Goal: Information Seeking & Learning: Compare options

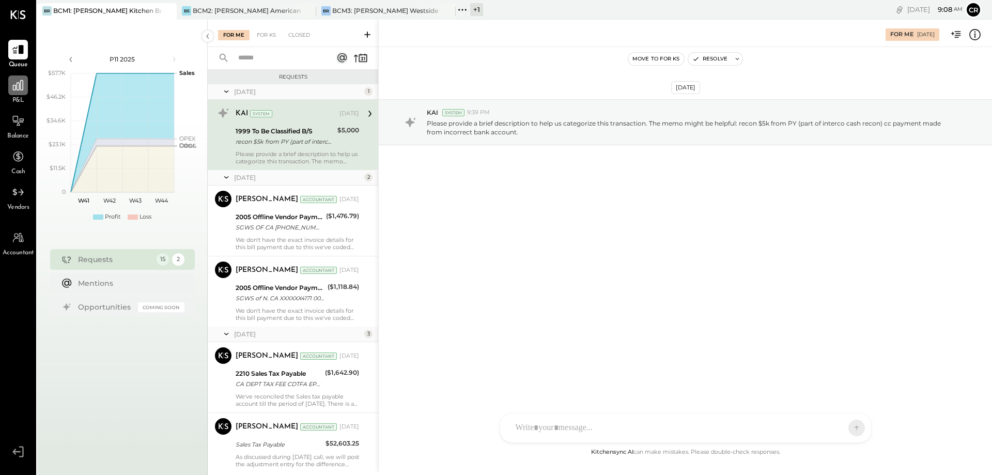
click at [22, 92] on div at bounding box center [18, 85] width 20 height 20
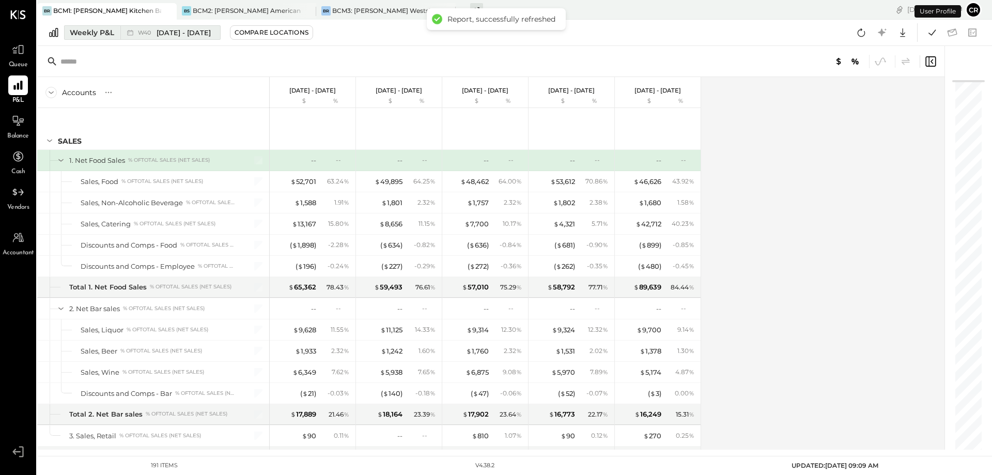
click at [106, 33] on div "Weekly P&L" at bounding box center [92, 32] width 44 height 10
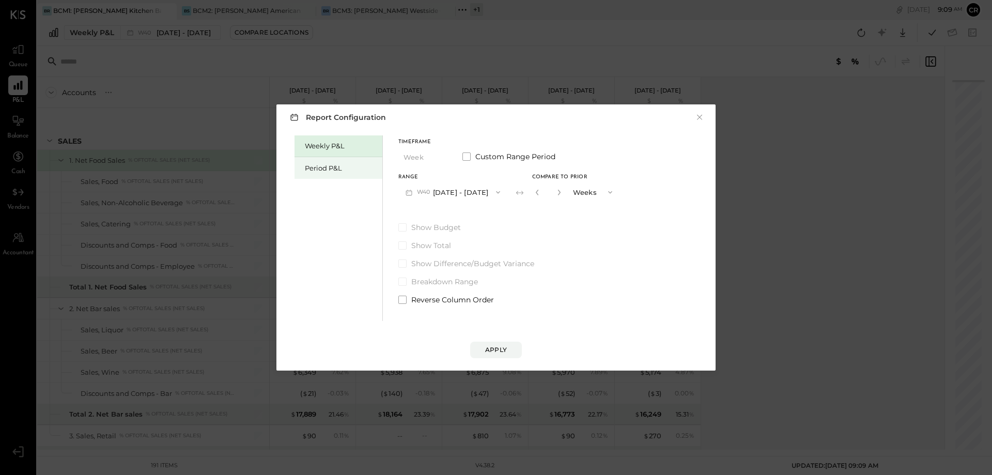
click at [309, 172] on div "Period P&L" at bounding box center [341, 168] width 72 height 10
click at [404, 226] on span at bounding box center [402, 227] width 8 height 8
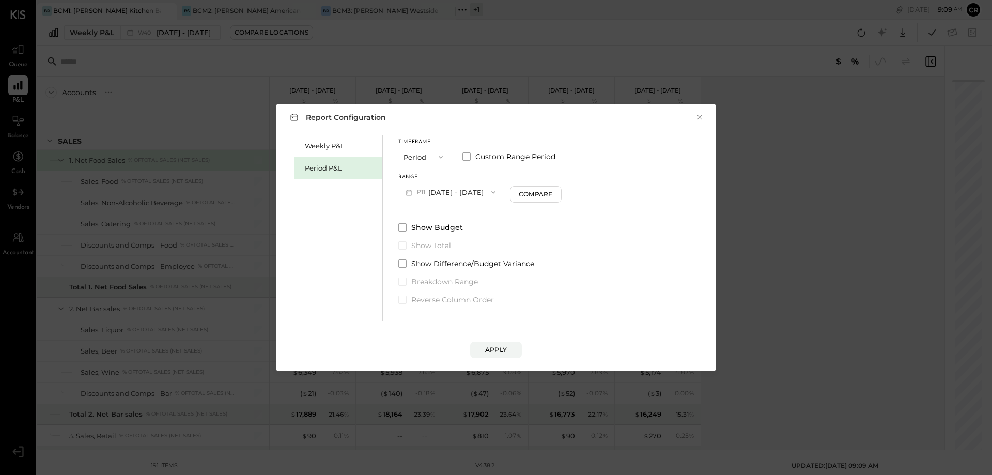
click at [498, 194] on icon "button" at bounding box center [493, 192] width 8 height 8
click at [485, 212] on div "P10 [DATE] - [DATE]" at bounding box center [458, 216] width 118 height 22
click at [496, 350] on div "Apply" at bounding box center [496, 349] width 22 height 9
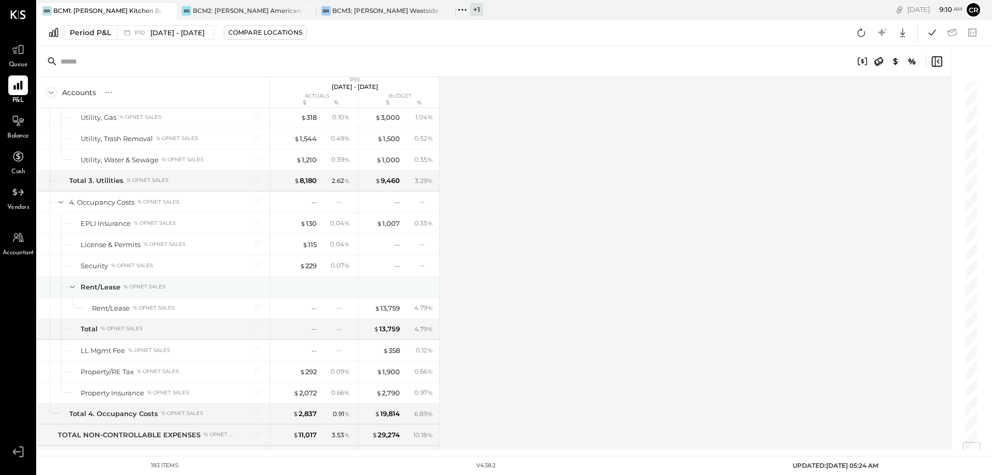
scroll to position [3101, 0]
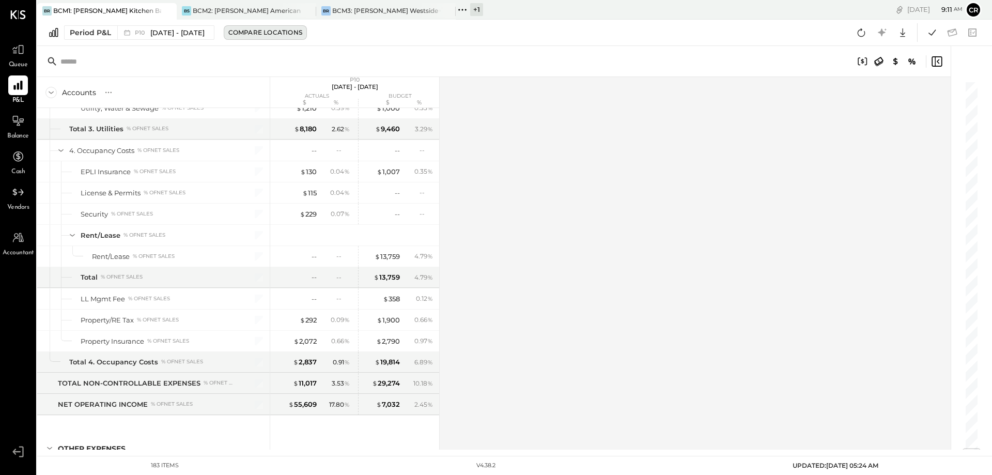
click at [246, 29] on div "Compare Locations" at bounding box center [265, 32] width 74 height 9
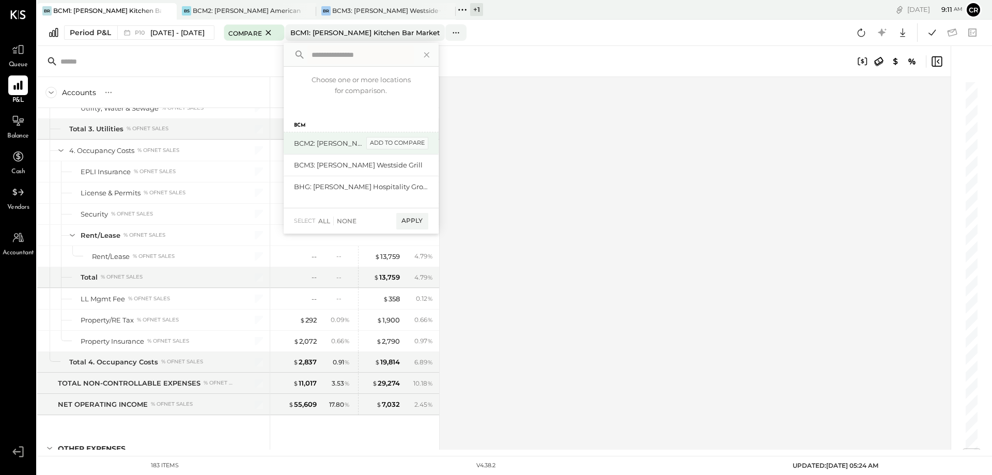
click at [394, 144] on div "add to compare" at bounding box center [397, 143] width 62 height 12
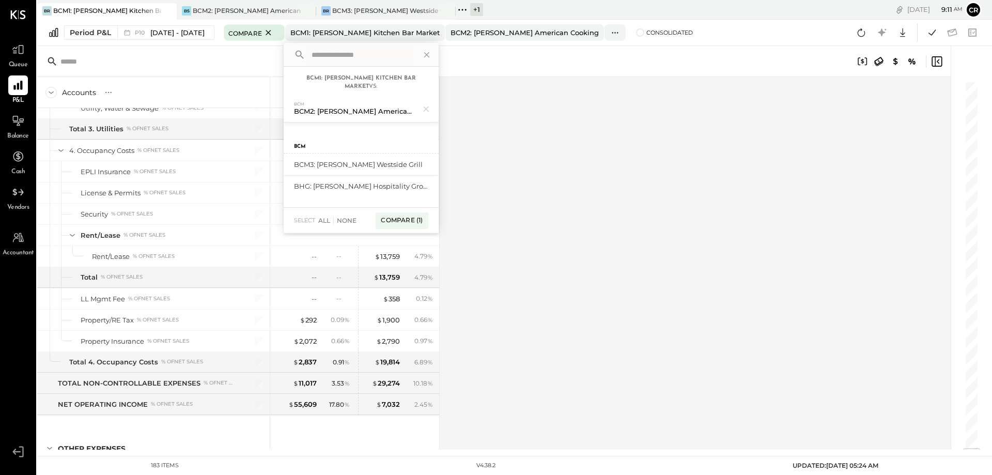
click at [0, 0] on div "add to compare" at bounding box center [0, 0] width 0 height 0
click at [404, 224] on div "Compare (2)" at bounding box center [401, 225] width 54 height 17
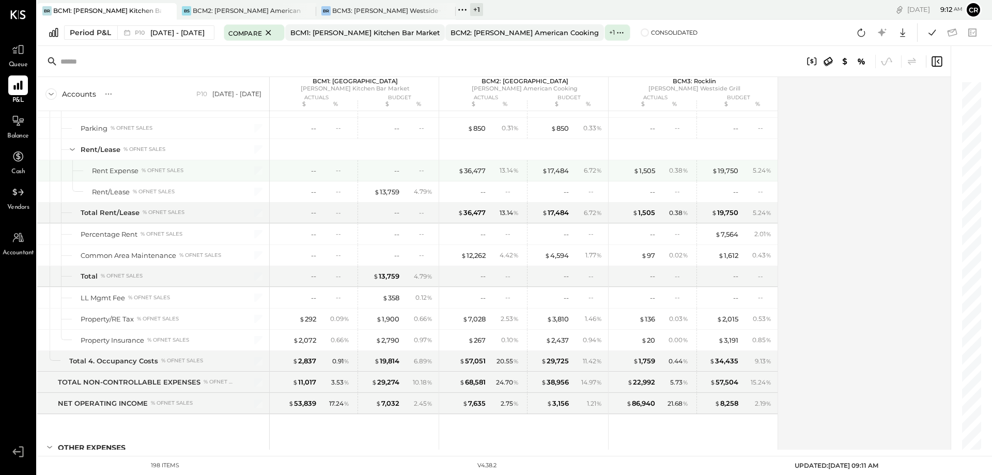
scroll to position [3307, 0]
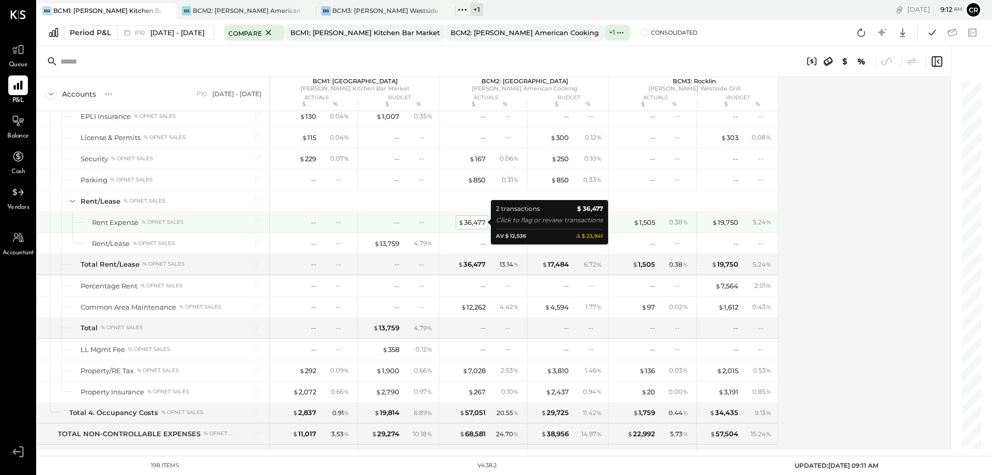
click at [470, 225] on div "$ 36,477" at bounding box center [471, 223] width 27 height 10
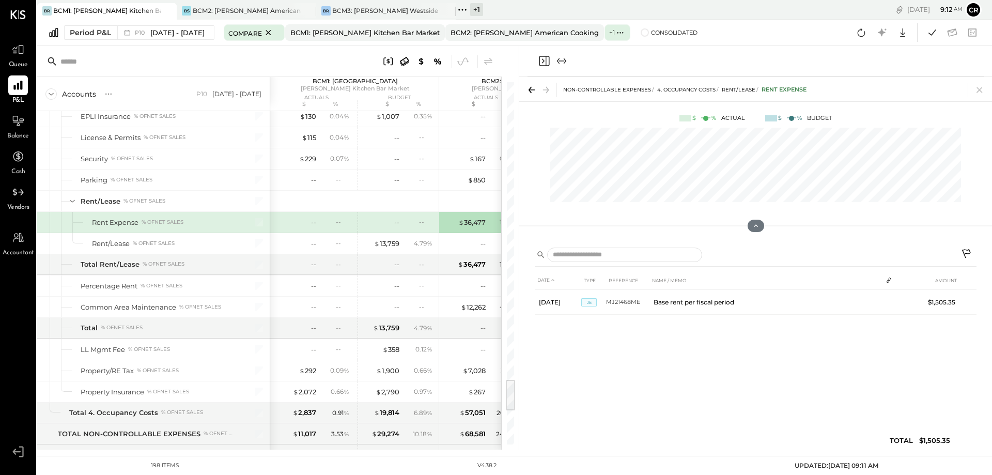
drag, startPoint x: 981, startPoint y: 93, endPoint x: 884, endPoint y: 115, distance: 99.2
click at [980, 93] on icon at bounding box center [980, 90] width 14 height 14
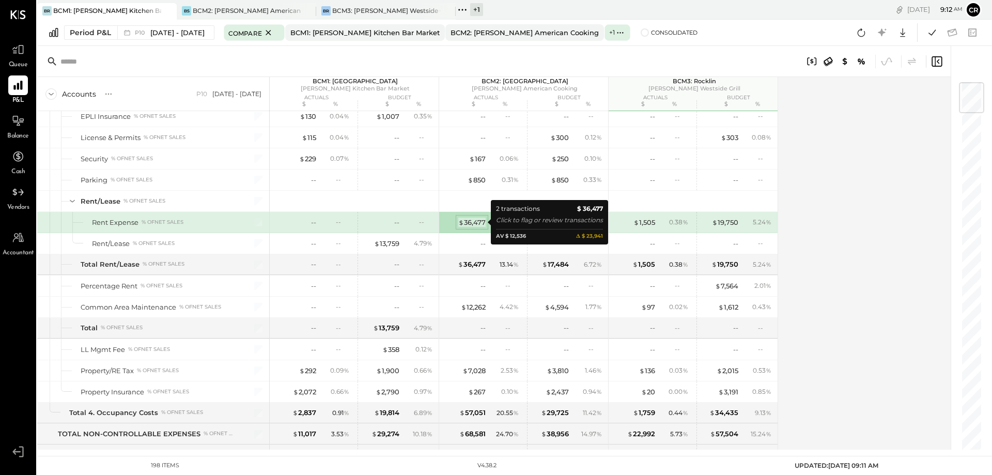
click at [469, 222] on div "$ 36,477" at bounding box center [471, 223] width 27 height 10
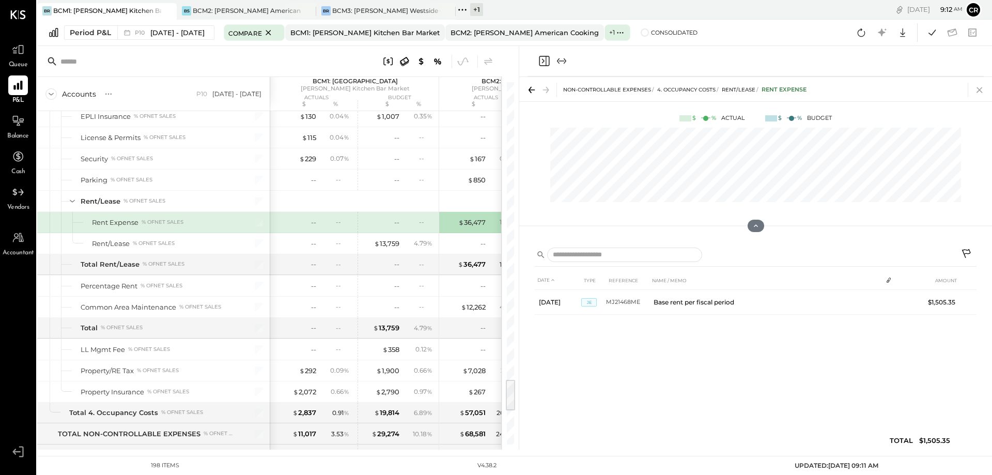
click at [978, 89] on icon at bounding box center [980, 90] width 14 height 14
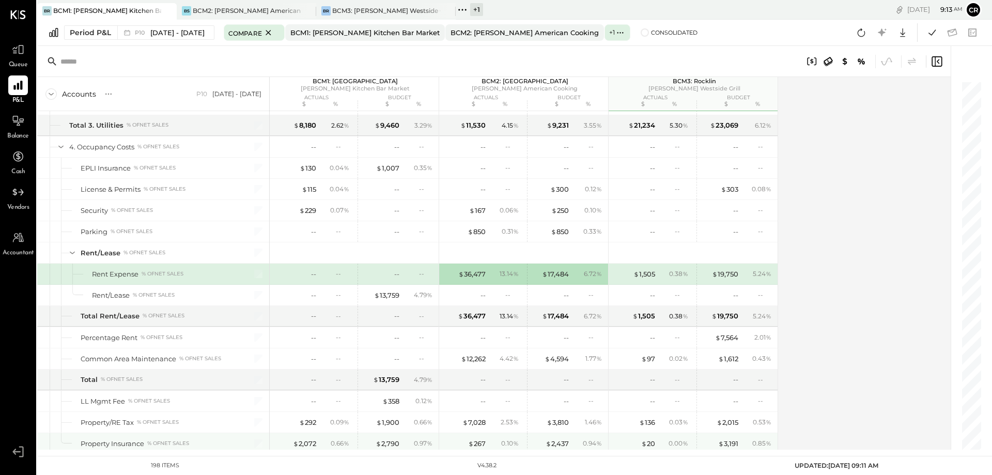
scroll to position [3411, 0]
